Goal: Go to known website: Go to known website

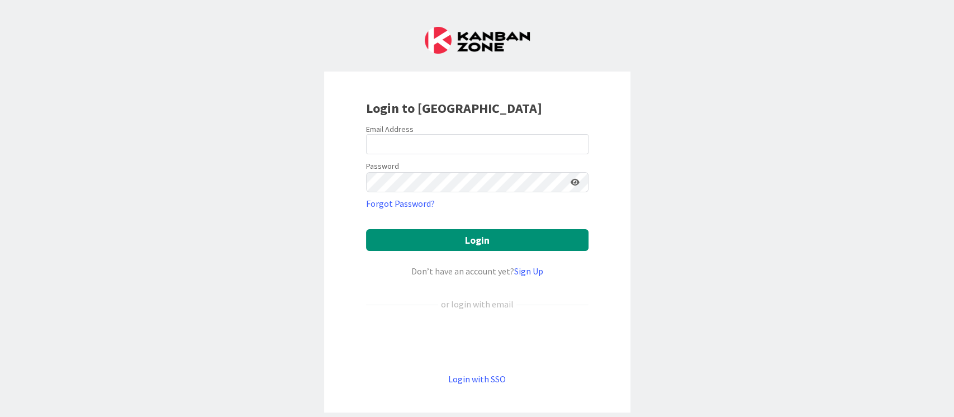
click at [802, 228] on div "Login to [GEOGRAPHIC_DATA] Email Address Password Forgot Password? Login Don’t …" at bounding box center [477, 208] width 954 height 417
click at [476, 380] on link "Login with SSO" at bounding box center [477, 378] width 58 height 11
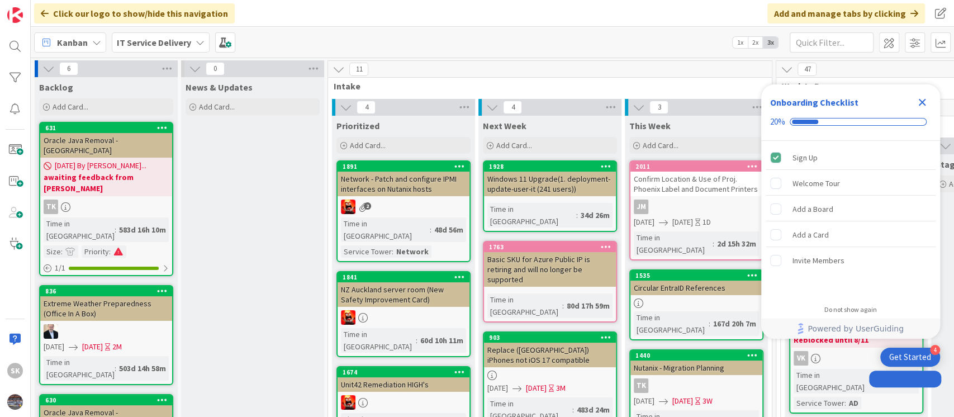
click at [921, 101] on icon "Close Checklist" at bounding box center [922, 102] width 7 height 7
